Goal: Information Seeking & Learning: Learn about a topic

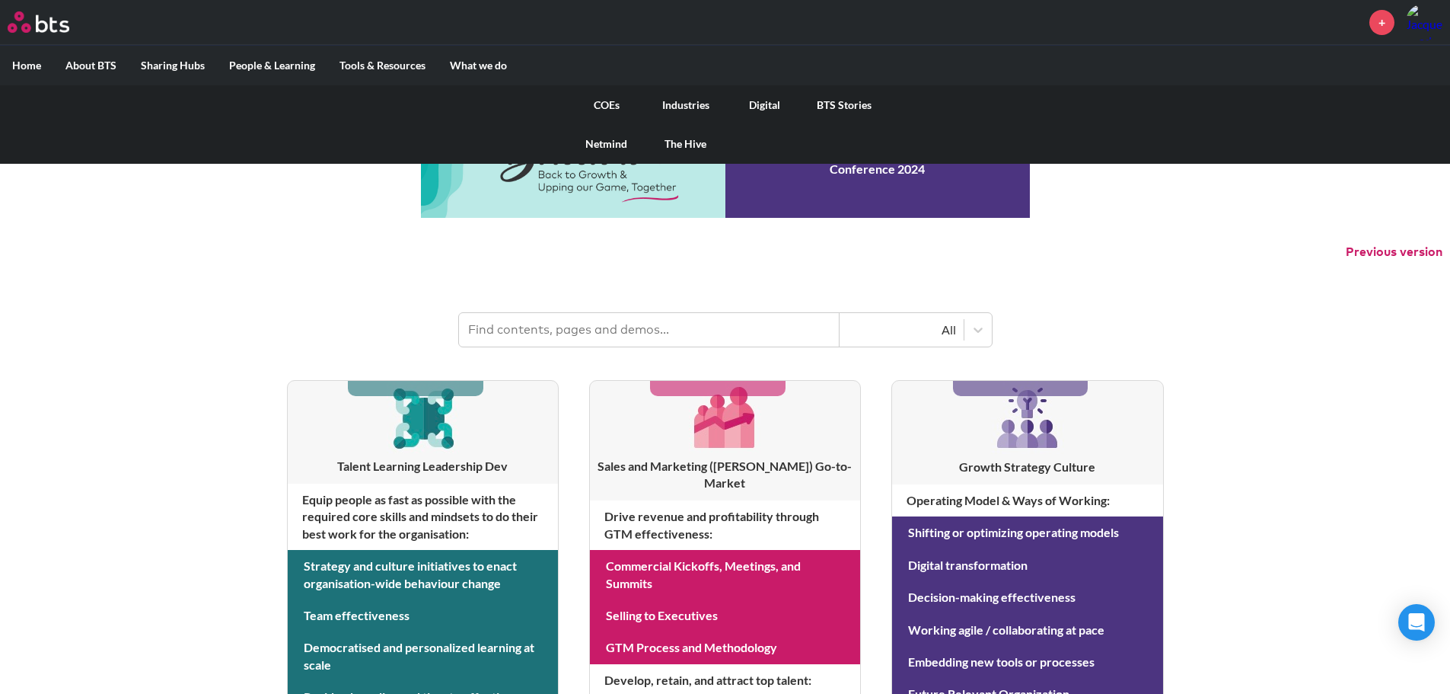
click at [598, 105] on link "COEs" at bounding box center [606, 105] width 79 height 40
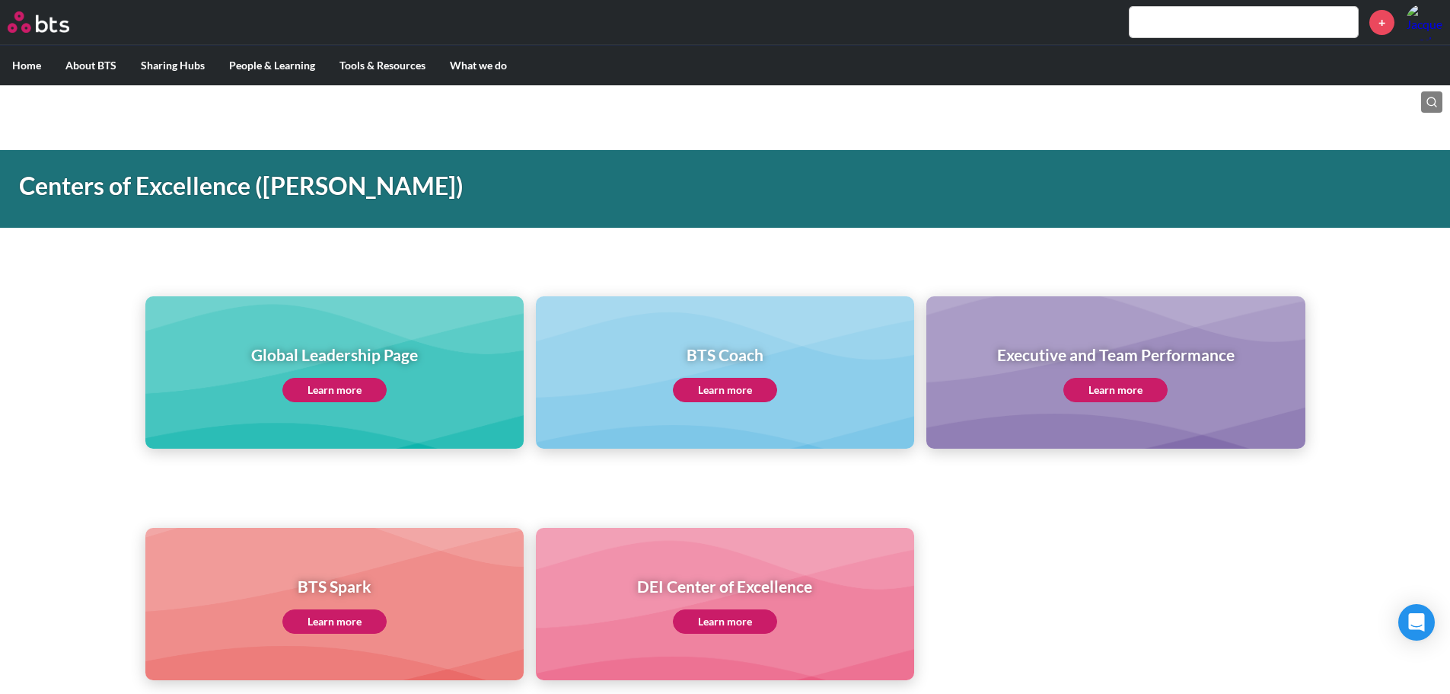
click at [1125, 390] on link "Learn more" at bounding box center [1116, 390] width 104 height 24
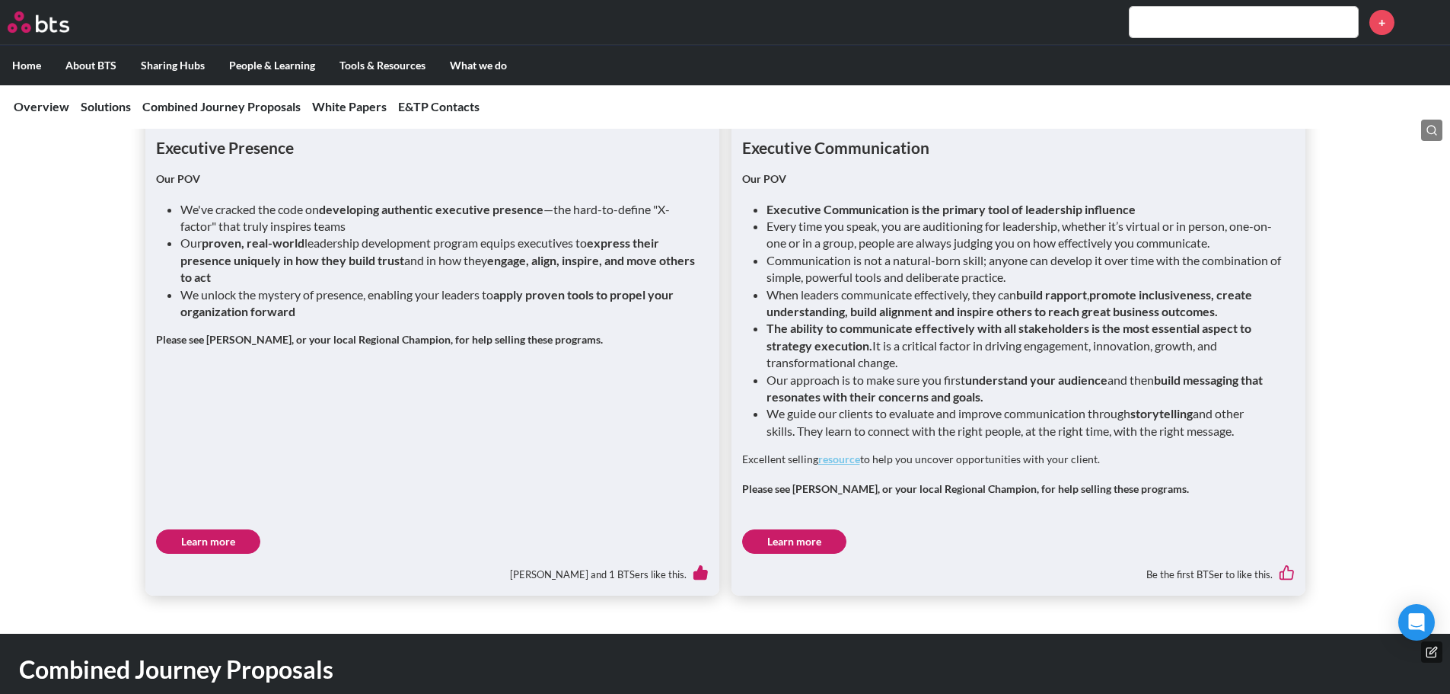
scroll to position [2056, 0]
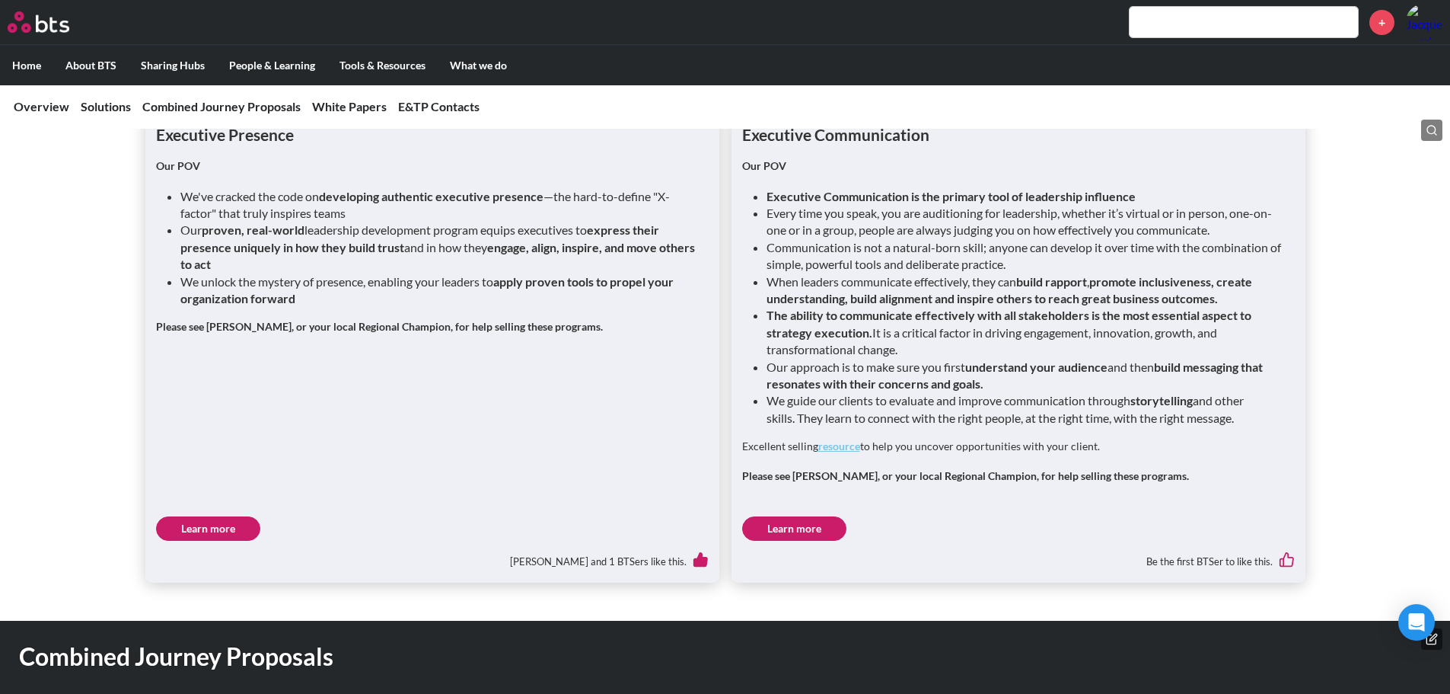
click at [825, 516] on link "Learn more" at bounding box center [794, 528] width 104 height 24
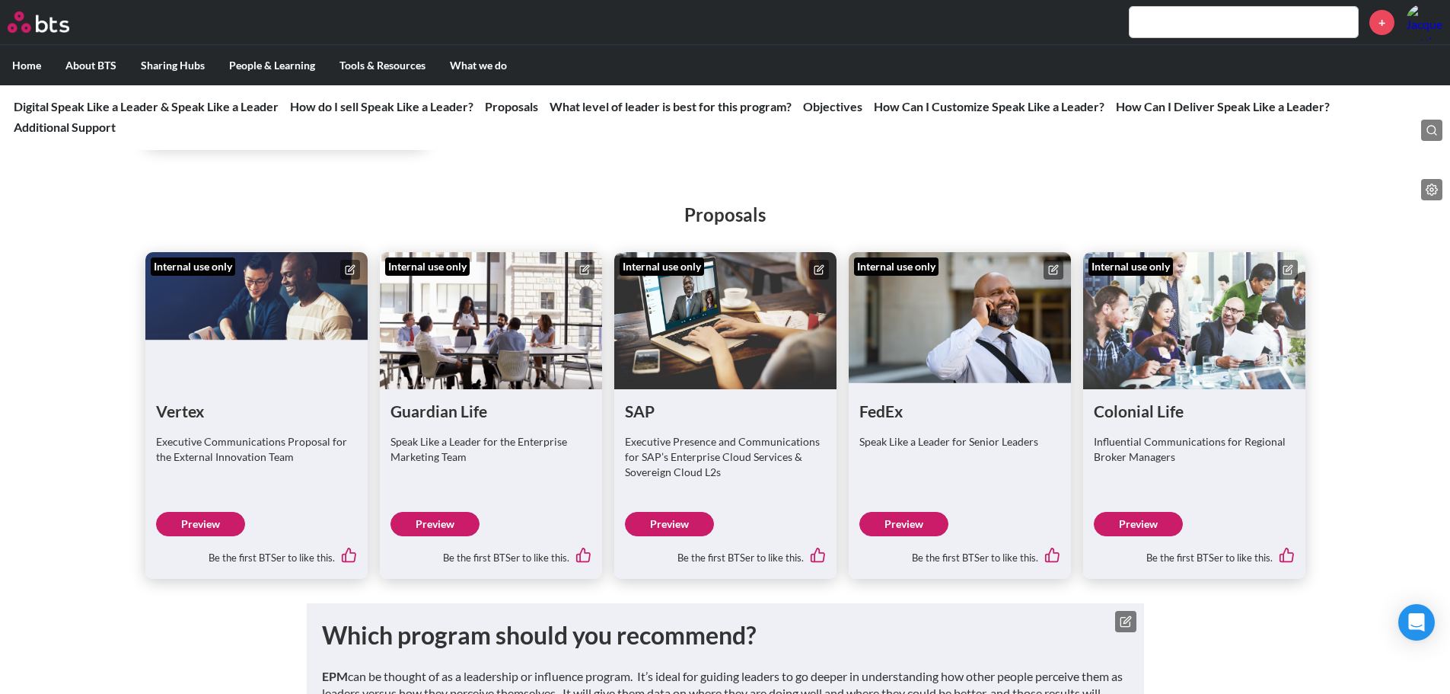
scroll to position [2817, 0]
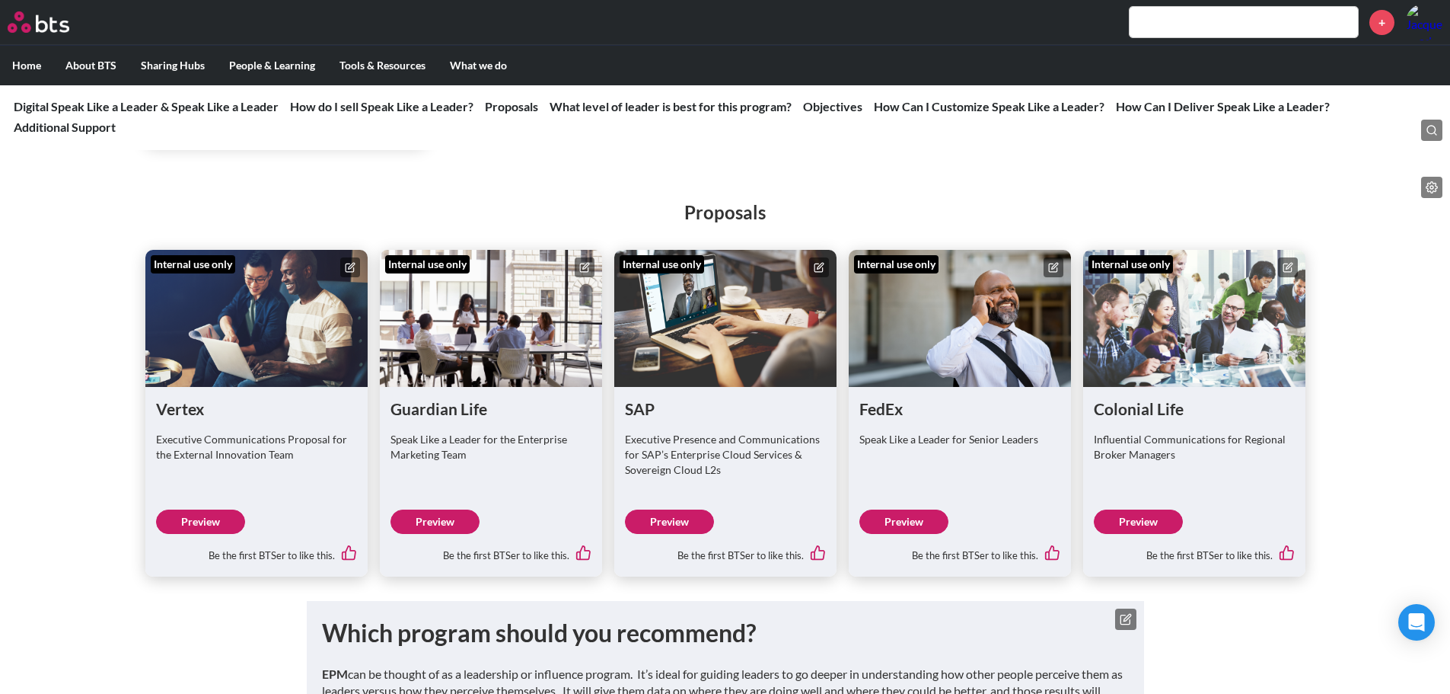
click at [199, 534] on link "Preview" at bounding box center [200, 521] width 89 height 24
